Goal: Use online tool/utility: Utilize a website feature to perform a specific function

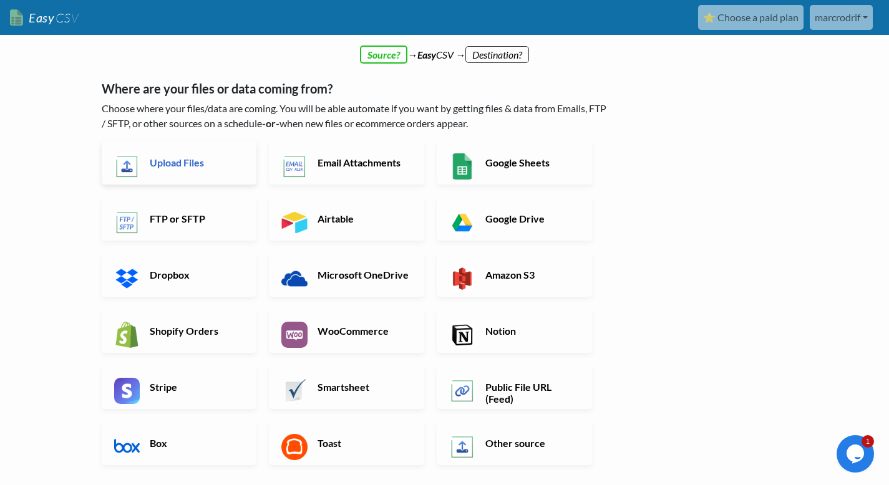
click at [192, 171] on link "Upload Files" at bounding box center [179, 163] width 155 height 44
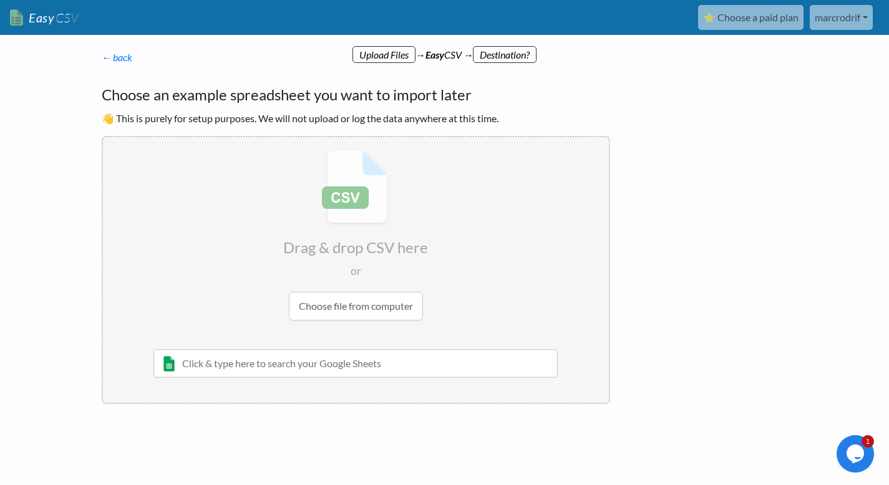
click at [330, 218] on input "file" at bounding box center [356, 235] width 506 height 196
click at [415, 366] on input "text" at bounding box center [355, 363] width 405 height 29
click at [407, 56] on p "← back Thanks for signing up! Set up your Import Flow and Upload Page in 1 minu…" at bounding box center [356, 57] width 508 height 15
click at [108, 60] on link "← back" at bounding box center [117, 57] width 31 height 12
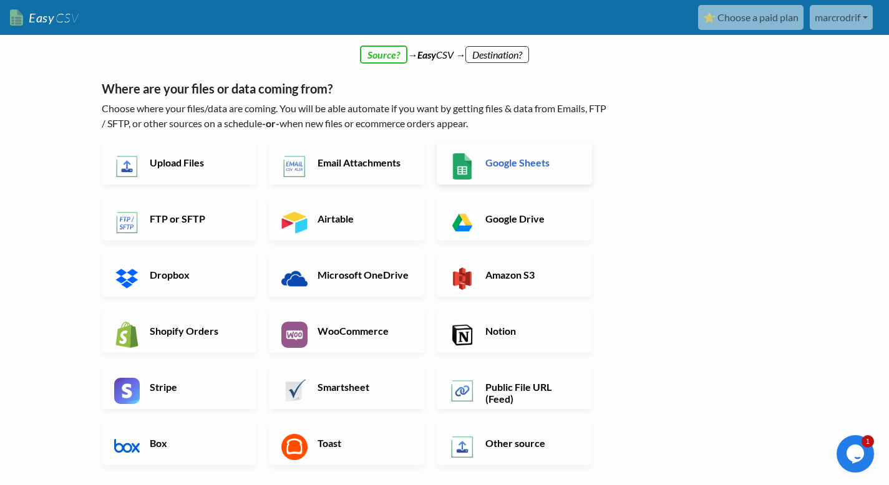
click at [477, 173] on link "Google Sheets" at bounding box center [513, 163] width 155 height 44
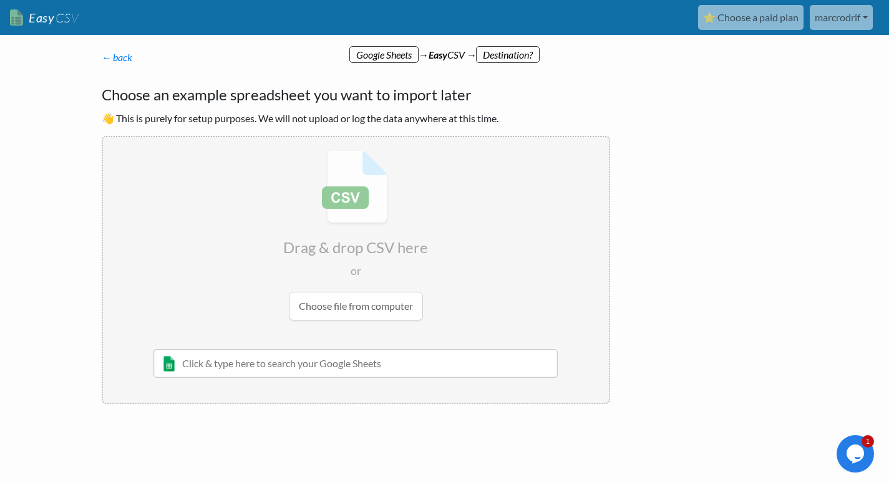
click at [345, 307] on input "file" at bounding box center [356, 235] width 506 height 196
click at [124, 65] on div "← back Thanks for signing up! Set up your Import Flow and Upload Page in 1 minu…" at bounding box center [355, 226] width 533 height 379
click at [125, 58] on link "← back" at bounding box center [117, 57] width 31 height 12
